Goal: Information Seeking & Learning: Find specific fact

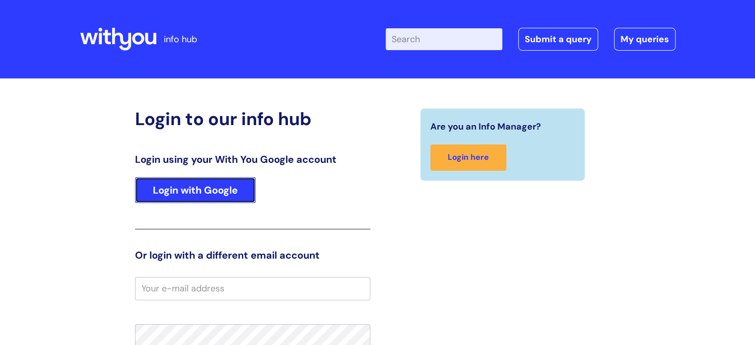
click at [209, 195] on link "Login with Google" at bounding box center [195, 190] width 121 height 26
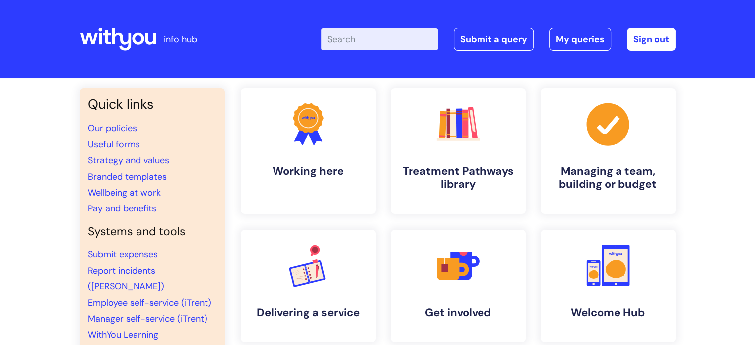
click at [383, 40] on input "Enter your search term here..." at bounding box center [379, 39] width 117 height 22
type input "investors in people"
click button "Search" at bounding box center [0, 0] width 0 height 0
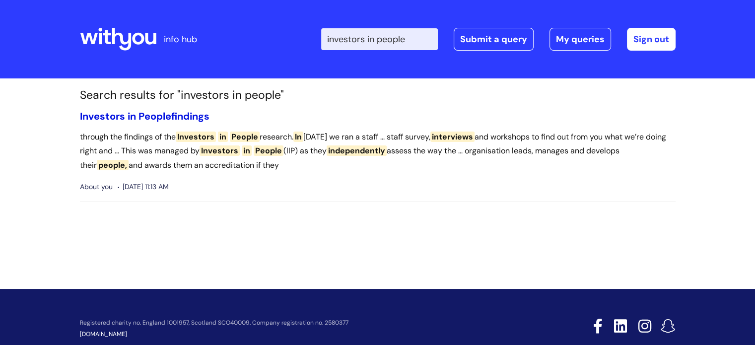
click at [145, 118] on span "People" at bounding box center [154, 116] width 33 height 13
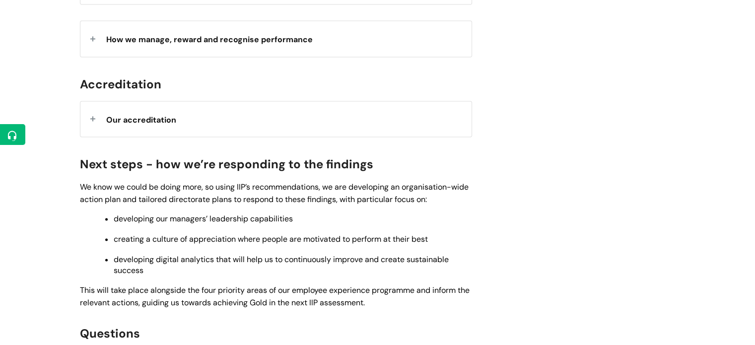
scroll to position [1508, 0]
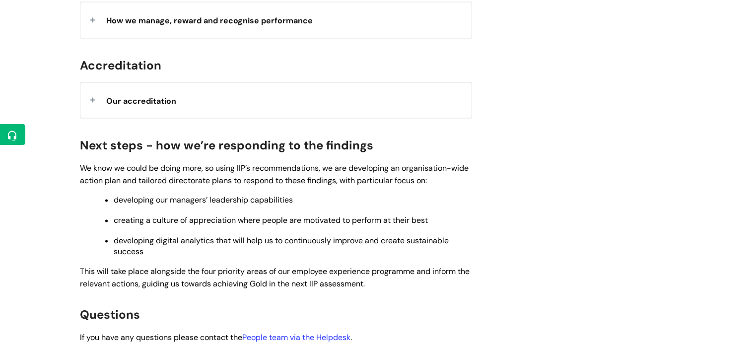
click at [356, 105] on div "Our accreditation" at bounding box center [275, 99] width 391 height 35
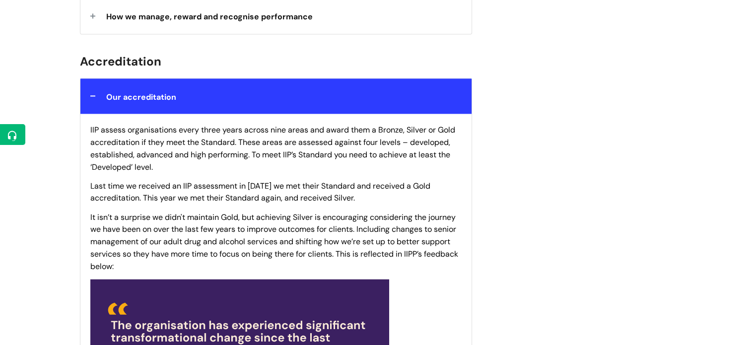
scroll to position [1511, 0]
